Goal: Information Seeking & Learning: Learn about a topic

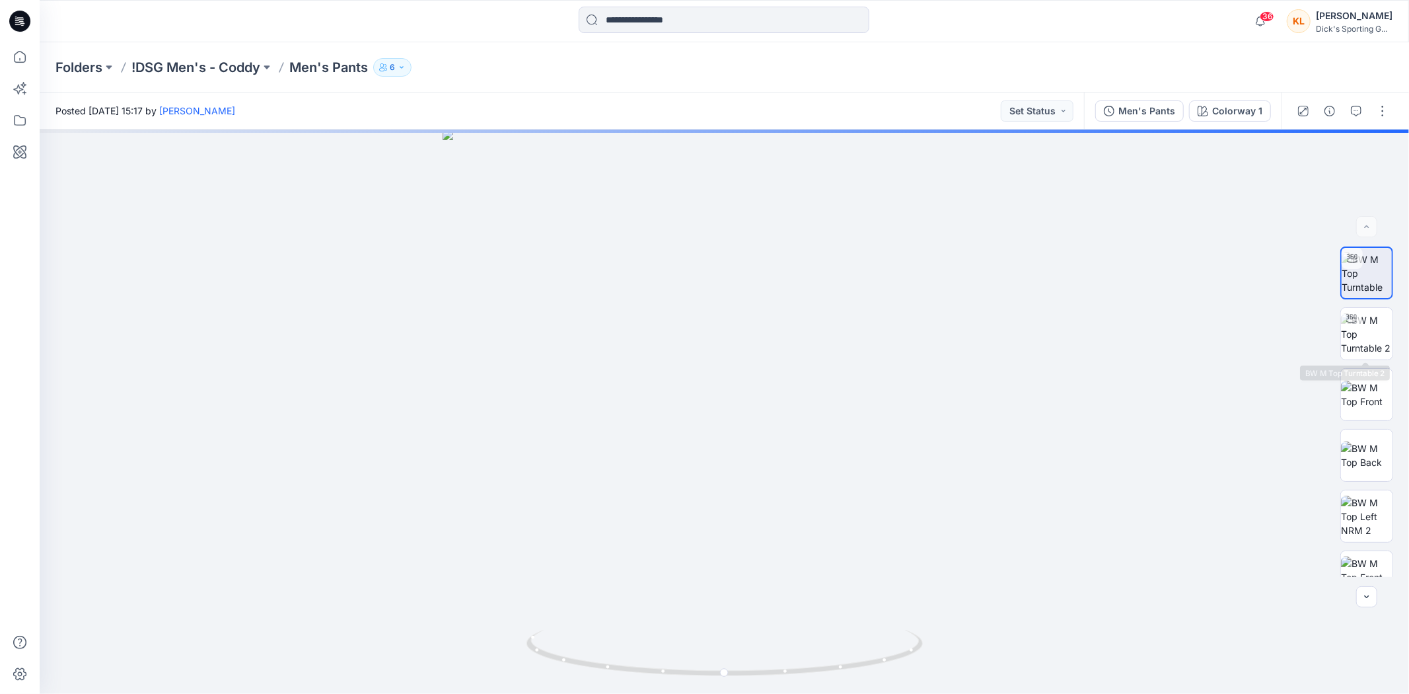
click at [1356, 344] on img at bounding box center [1367, 334] width 52 height 42
click at [1367, 386] on img at bounding box center [1367, 394] width 52 height 28
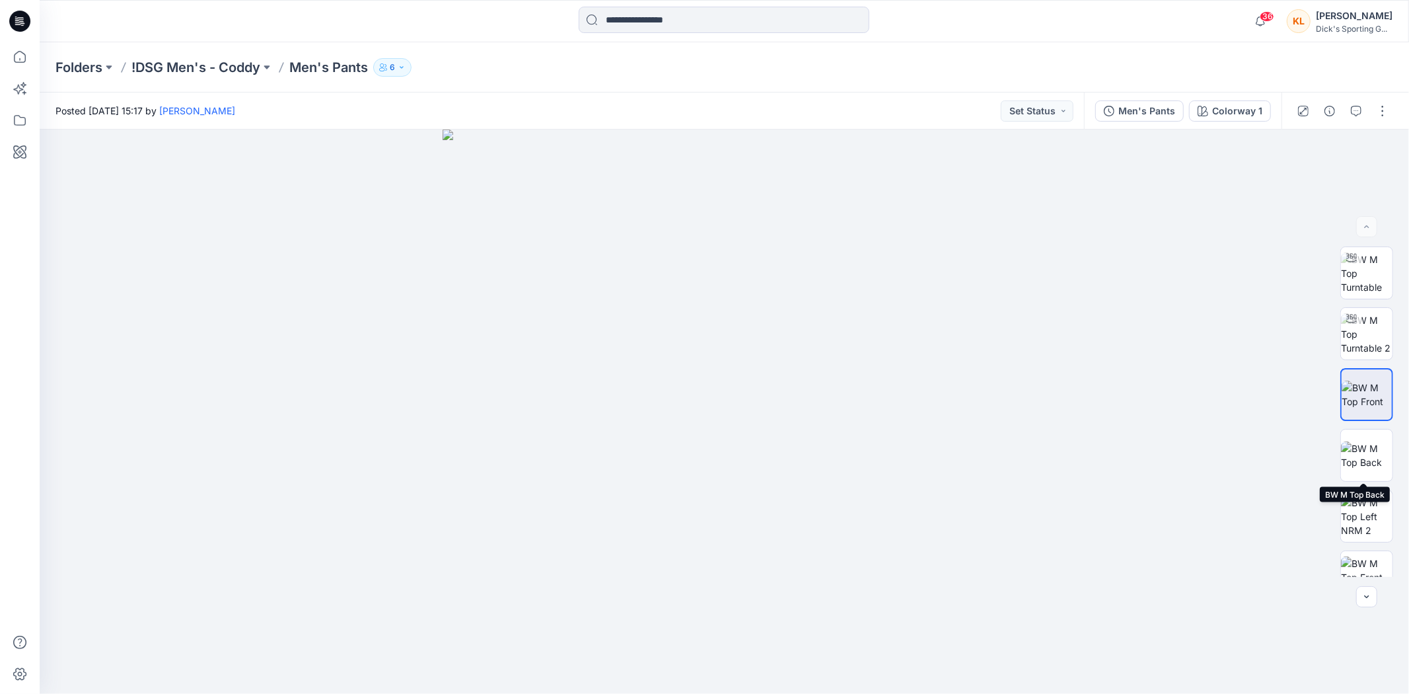
click at [1375, 452] on img at bounding box center [1367, 455] width 52 height 28
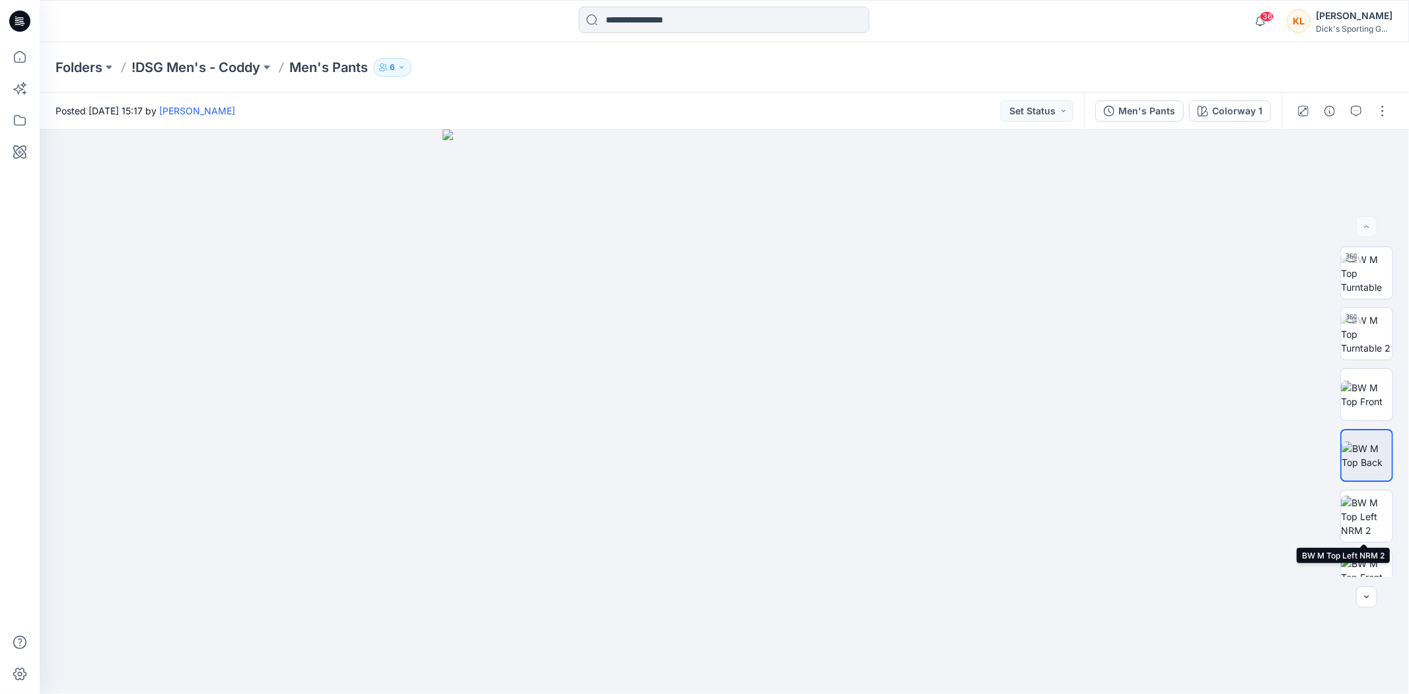
click at [1376, 505] on img at bounding box center [1367, 516] width 52 height 42
drag, startPoint x: 591, startPoint y: 419, endPoint x: 860, endPoint y: 413, distance: 269.6
click at [860, 413] on img at bounding box center [725, 411] width 564 height 564
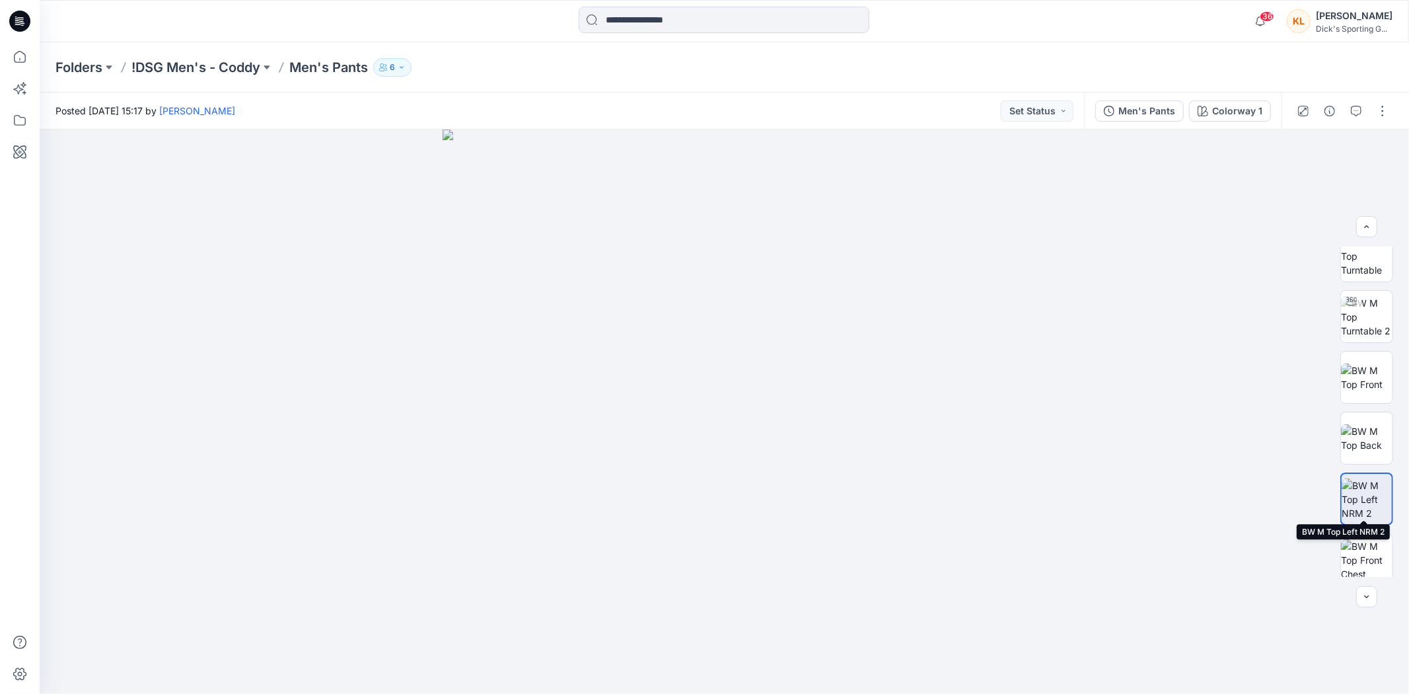
scroll to position [26, 0]
click at [1367, 264] on img at bounding box center [1367, 247] width 52 height 42
